Goal: Share content

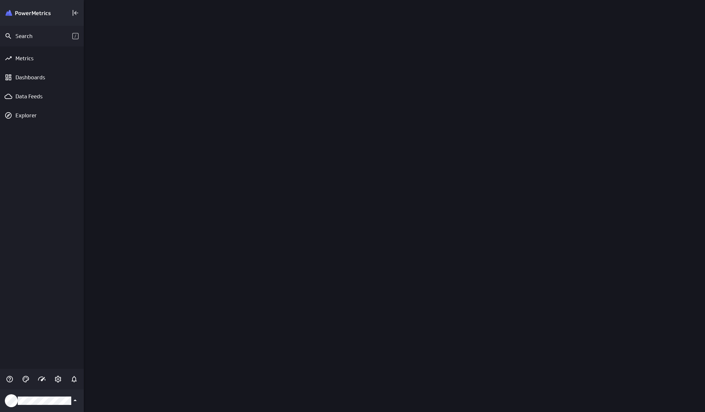
scroll to position [422, 631]
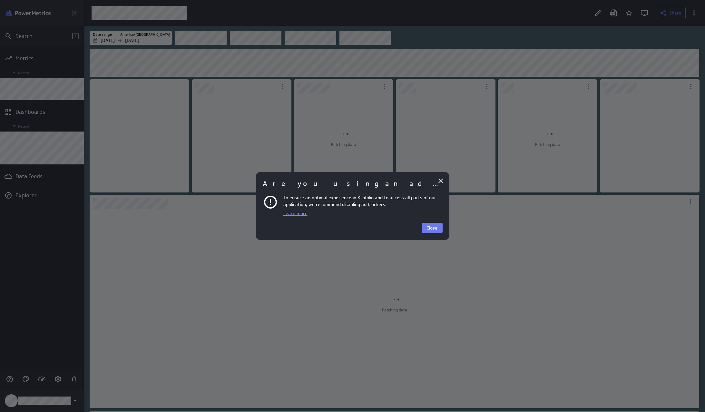
click at [437, 233] on div "Are you using an ad blocker? To ensure an optimal experience in Klipfolio and t…" at bounding box center [352, 206] width 193 height 68
click at [436, 230] on span "Close" at bounding box center [431, 228] width 11 height 6
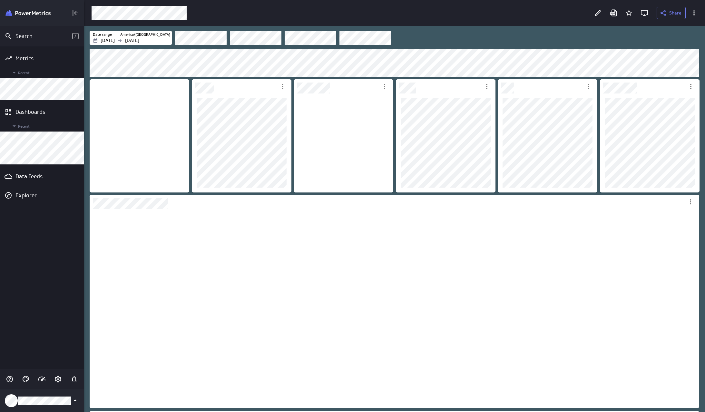
scroll to position [200, 610]
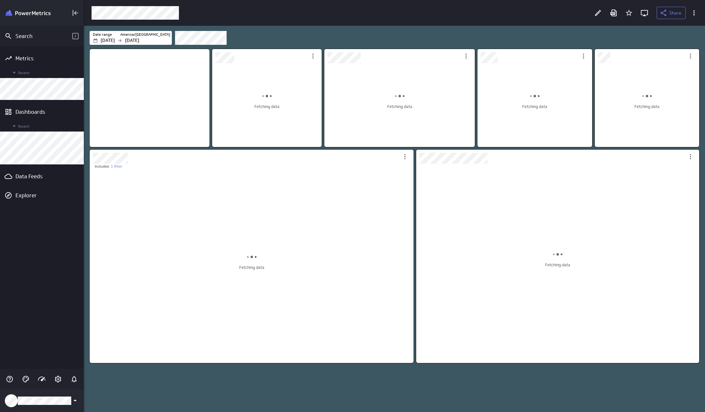
scroll to position [3, 3]
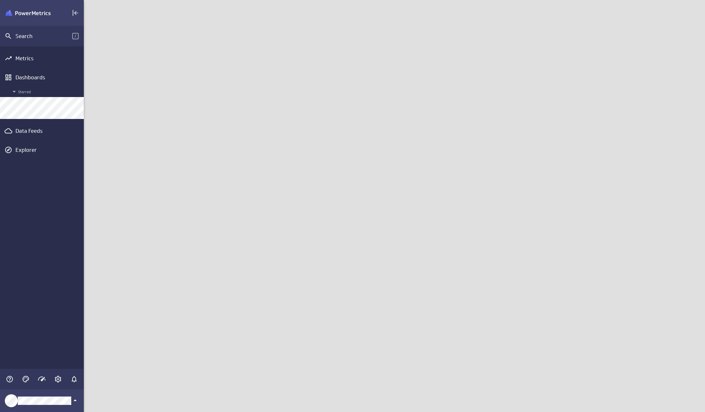
scroll to position [422, 631]
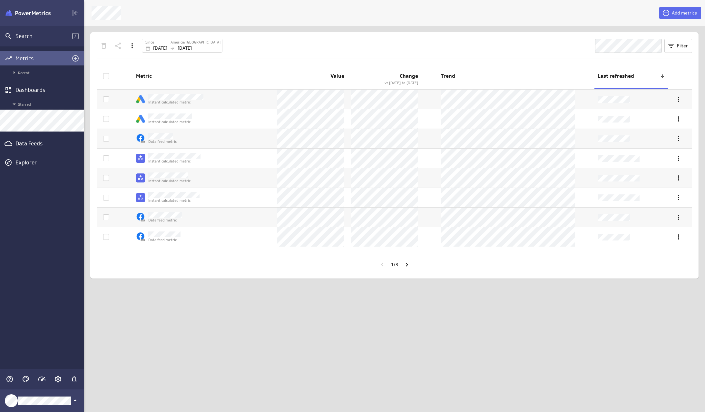
scroll to position [422, 631]
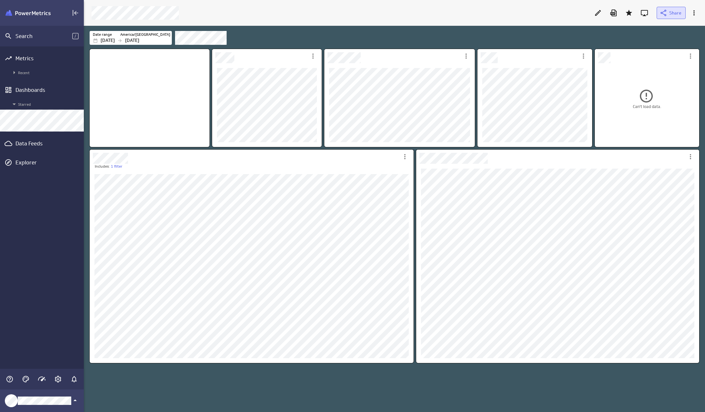
click at [677, 11] on span "Share" at bounding box center [675, 13] width 12 height 6
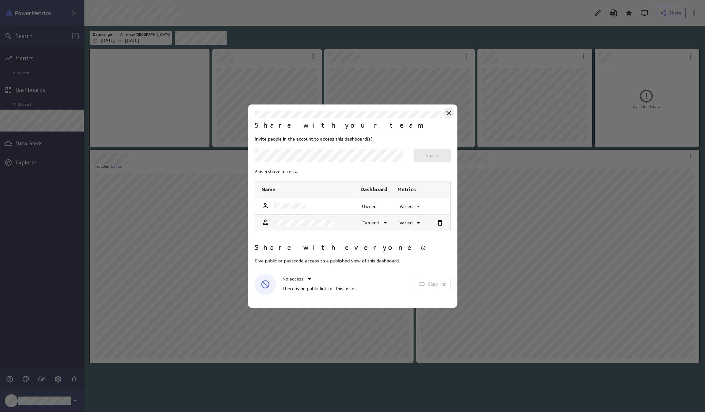
click at [447, 110] on icon "Close" at bounding box center [449, 113] width 8 height 8
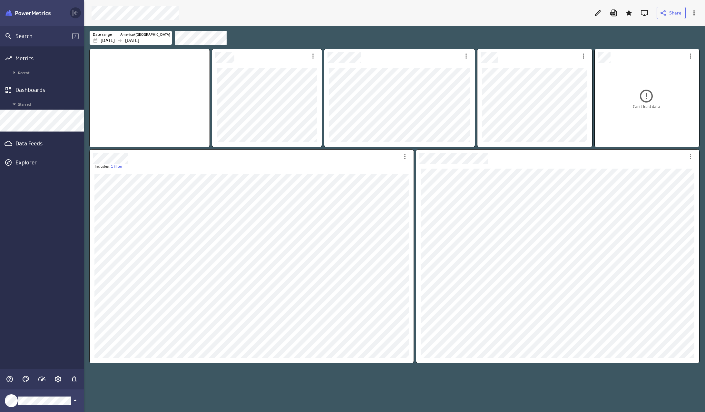
drag, startPoint x: 74, startPoint y: 5, endPoint x: 77, endPoint y: 9, distance: 5.5
click at [75, 7] on div "Main Menu" at bounding box center [42, 13] width 84 height 26
click at [78, 15] on icon "Collapse" at bounding box center [76, 13] width 8 height 8
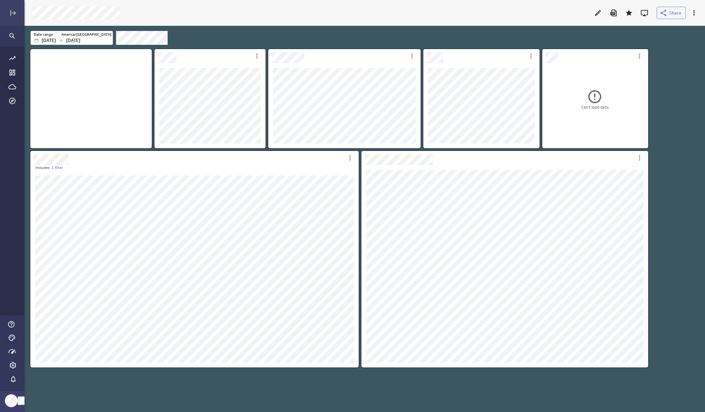
scroll to position [422, 692]
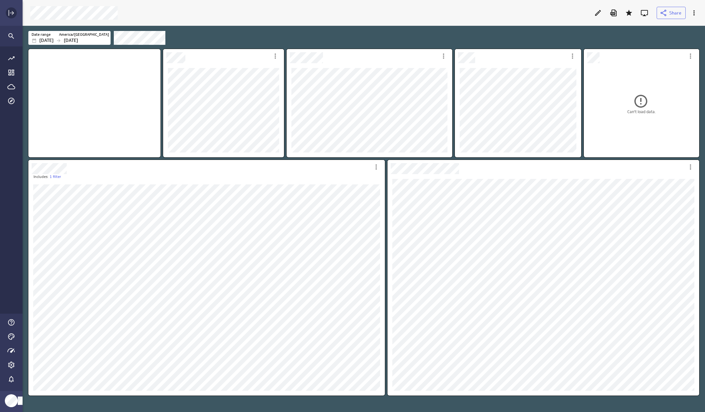
click at [11, 17] on div "Expand" at bounding box center [11, 12] width 11 height 11
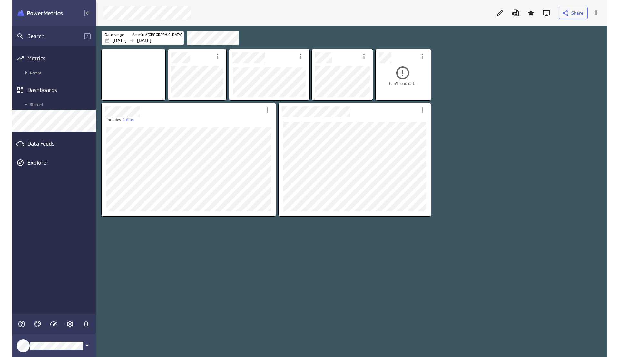
scroll to position [3, 3]
